Goal: Task Accomplishment & Management: Manage account settings

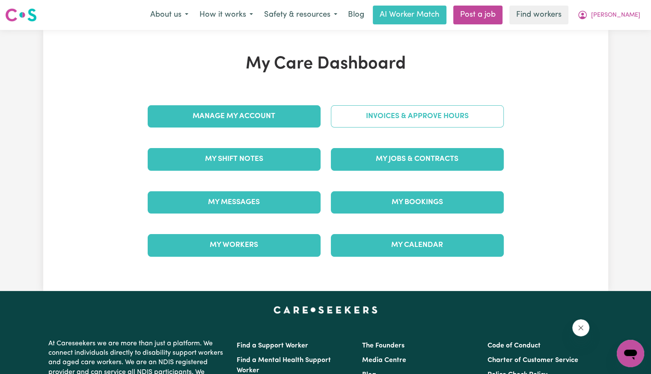
click at [366, 125] on link "Invoices & Approve Hours" at bounding box center [417, 116] width 173 height 22
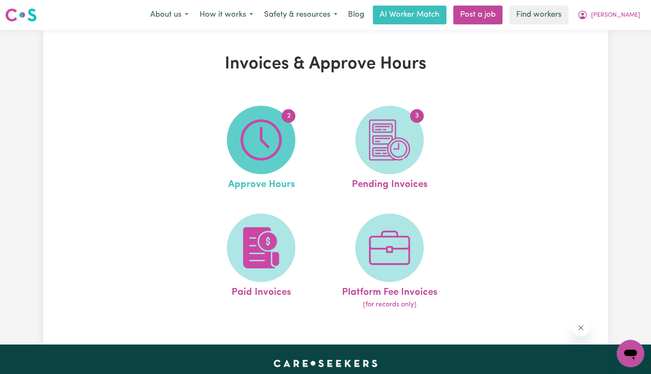
click at [247, 148] on img at bounding box center [260, 139] width 41 height 41
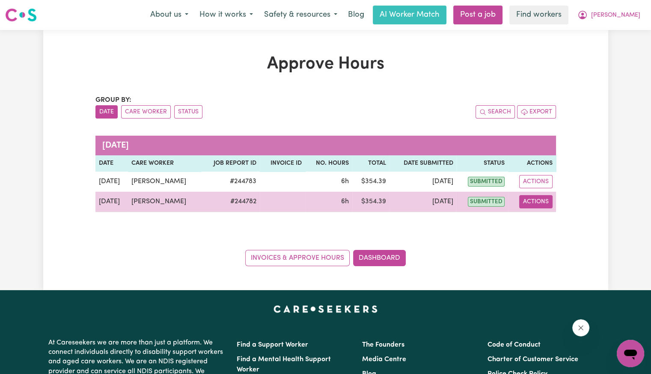
click at [534, 204] on button "Actions" at bounding box center [535, 201] width 33 height 13
click at [543, 217] on link "View Job Report" at bounding box center [557, 221] width 73 height 17
select select "pm"
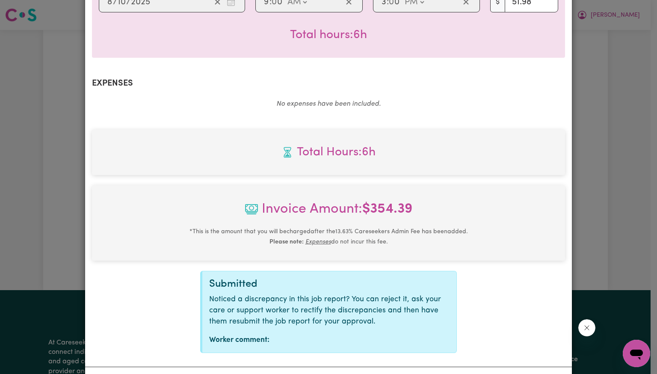
scroll to position [286, 0]
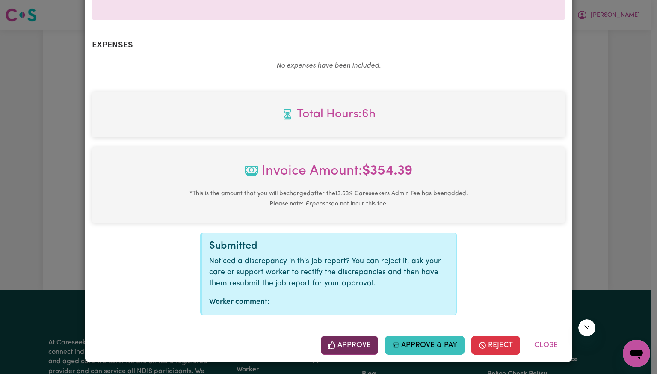
click at [341, 348] on button "Approve" at bounding box center [349, 345] width 57 height 19
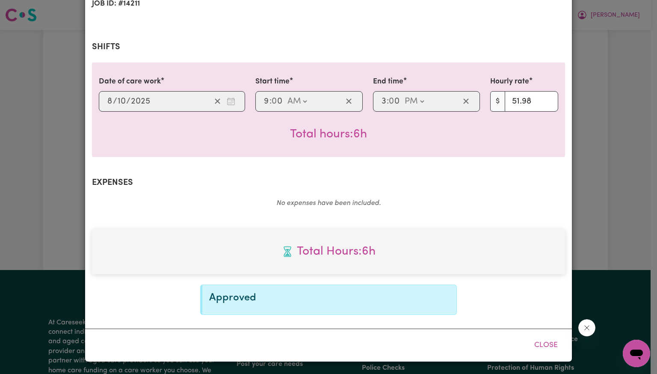
scroll to position [147, 0]
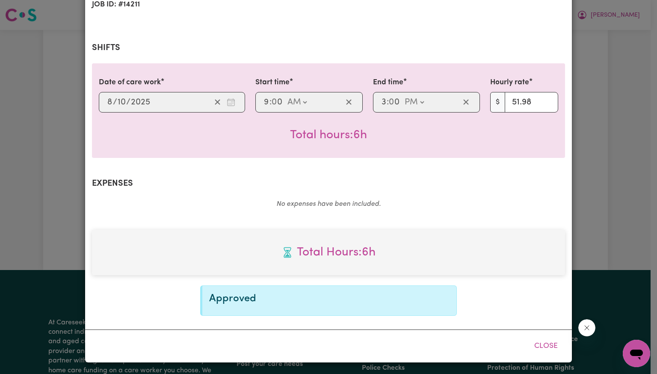
drag, startPoint x: 539, startPoint y: 343, endPoint x: 524, endPoint y: 328, distance: 21.2
click at [539, 343] on button "Close" at bounding box center [546, 346] width 38 height 19
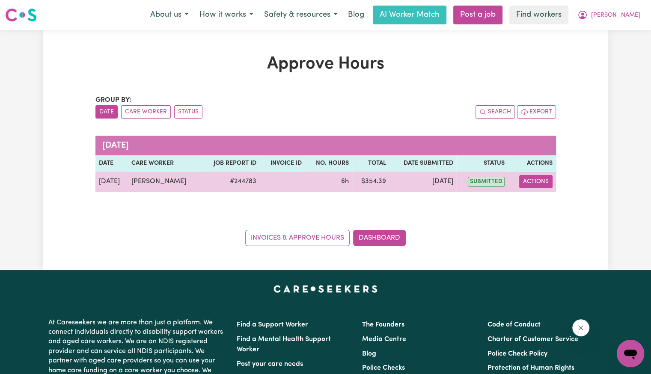
click at [538, 185] on button "Actions" at bounding box center [535, 181] width 33 height 13
click at [543, 203] on link "View Job Report" at bounding box center [557, 201] width 73 height 17
select select "pm"
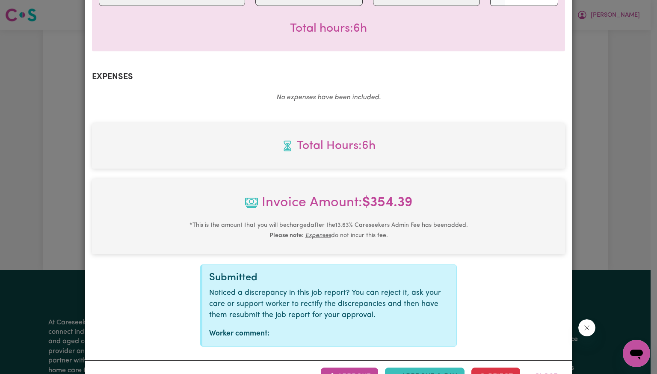
scroll to position [286, 0]
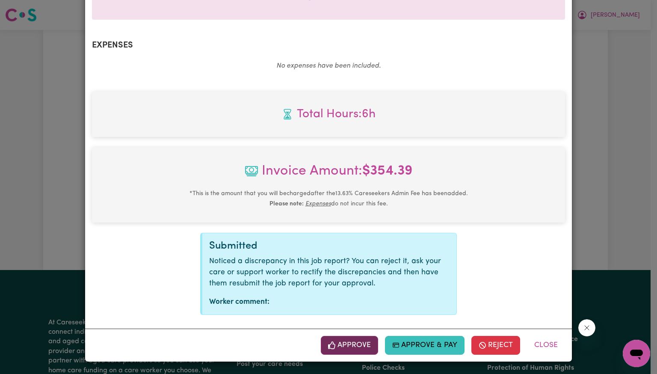
click at [359, 344] on button "Approve" at bounding box center [349, 345] width 57 height 19
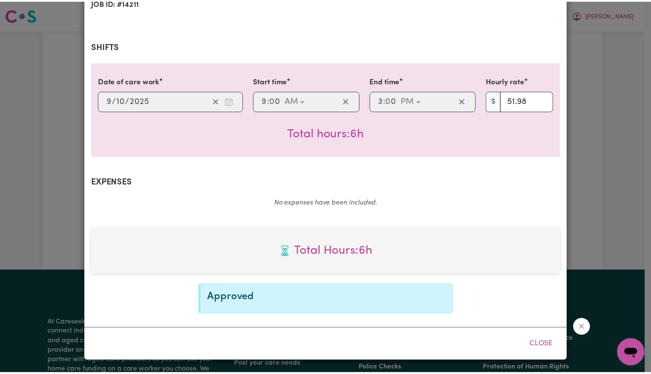
scroll to position [147, 0]
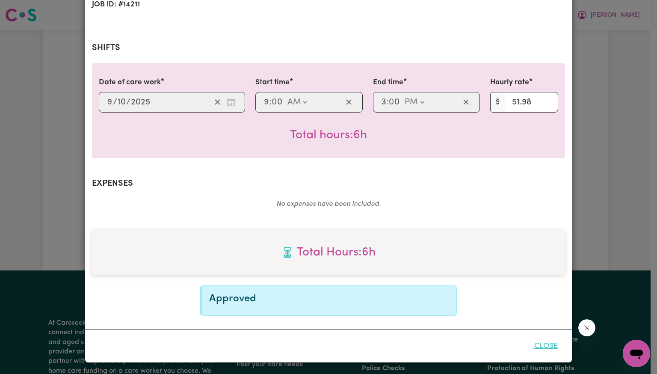
drag, startPoint x: 542, startPoint y: 343, endPoint x: 534, endPoint y: 338, distance: 9.6
click at [542, 343] on button "Close" at bounding box center [546, 346] width 38 height 19
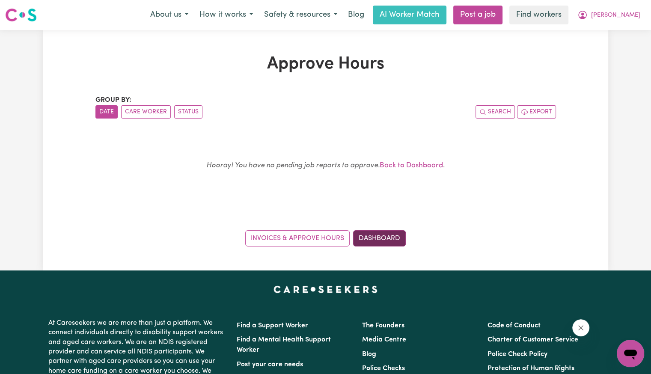
click at [393, 242] on link "Dashboard" at bounding box center [379, 238] width 53 height 16
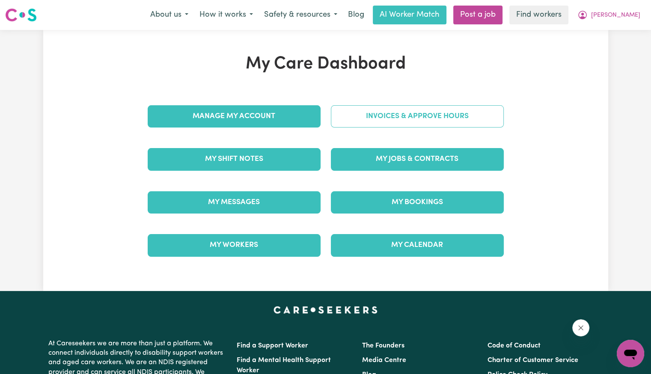
click at [381, 114] on link "Invoices & Approve Hours" at bounding box center [417, 116] width 173 height 22
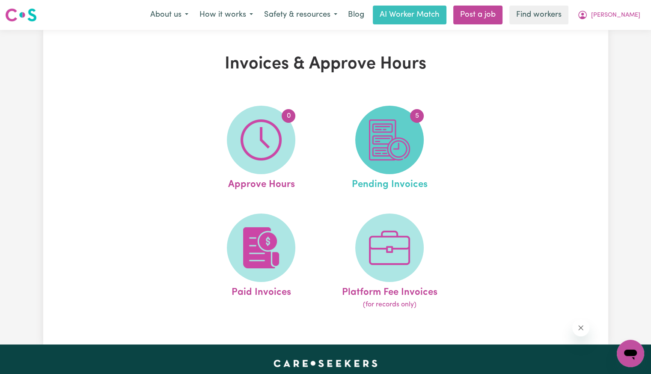
click at [388, 132] on img at bounding box center [389, 139] width 41 height 41
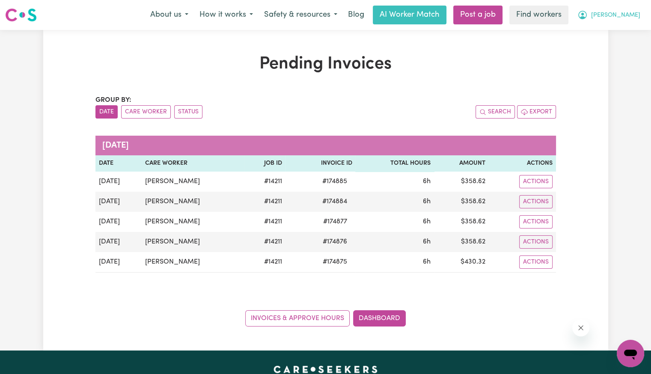
click at [635, 13] on span "[PERSON_NAME]" at bounding box center [615, 15] width 49 height 9
click at [613, 52] on link "Logout" at bounding box center [612, 49] width 68 height 16
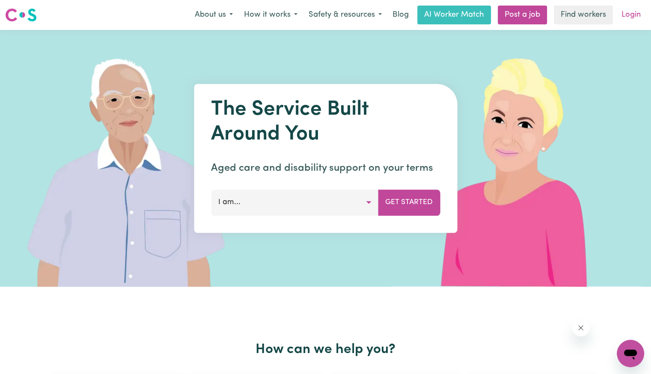
click at [624, 17] on link "Login" at bounding box center [631, 15] width 30 height 19
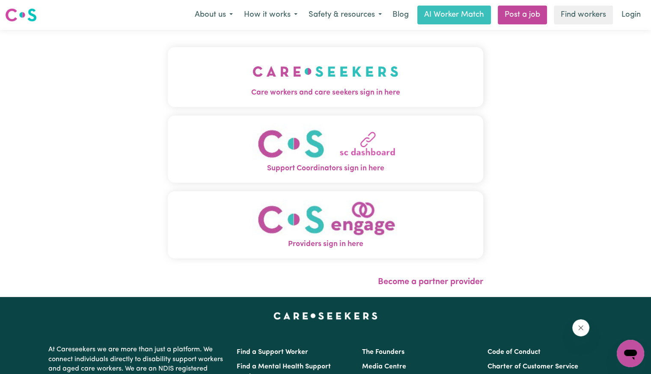
click at [188, 74] on button "Care workers and care seekers sign in here" at bounding box center [325, 77] width 315 height 60
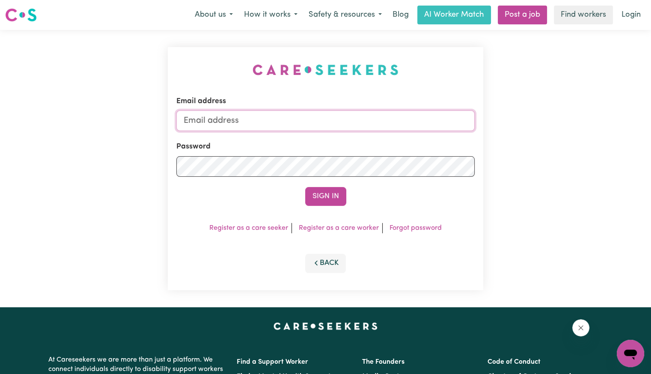
click at [287, 122] on input "Email address" at bounding box center [325, 120] width 298 height 21
drag, startPoint x: 230, startPoint y: 120, endPoint x: 587, endPoint y: 119, distance: 357.7
click at [579, 123] on div "Email address [EMAIL_ADDRESS][DOMAIN_NAME] Password Sign In Register as a care …" at bounding box center [325, 168] width 651 height 277
type input "Superuser~[EMAIL_ADDRESS][DOMAIN_NAME]"
click at [305, 187] on button "Sign In" at bounding box center [325, 196] width 41 height 19
